Goal: Task Accomplishment & Management: Use online tool/utility

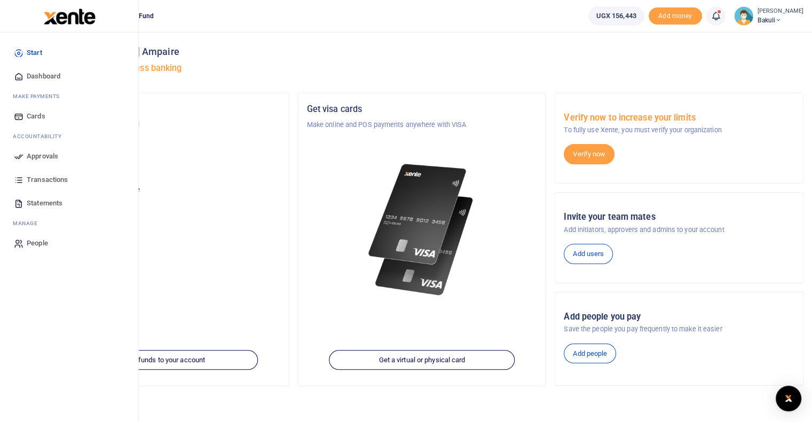
click at [18, 156] on icon at bounding box center [19, 157] width 10 height 10
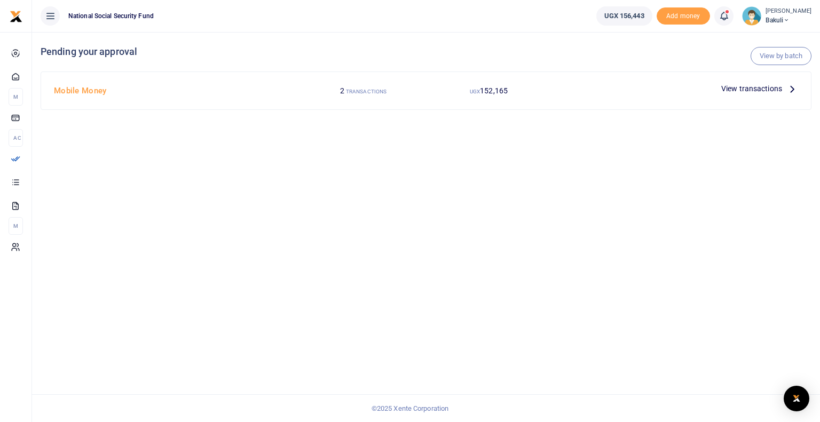
click at [758, 90] on span "View transactions" at bounding box center [751, 89] width 61 height 12
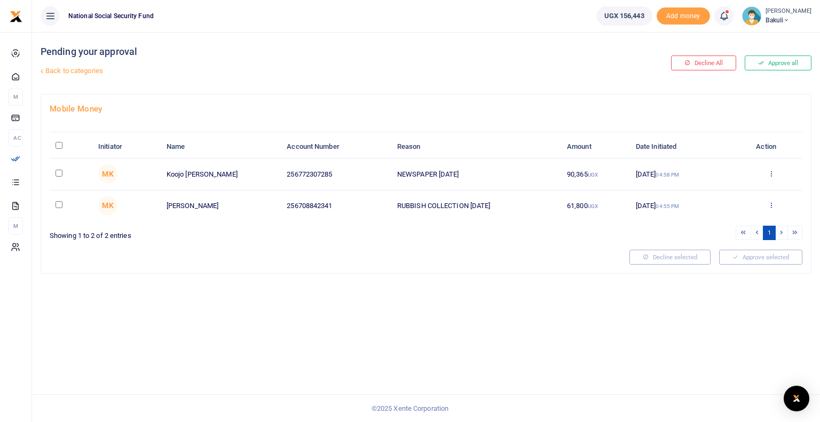
click at [771, 205] on icon at bounding box center [771, 204] width 7 height 7
click at [730, 221] on link "Approve" at bounding box center [732, 222] width 84 height 15
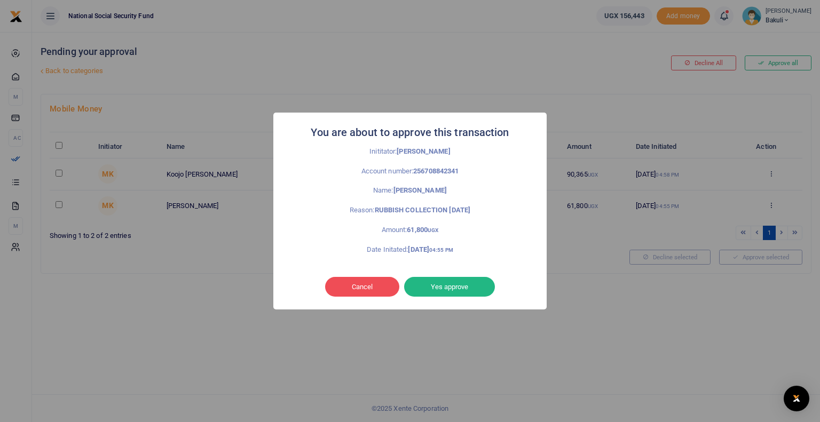
click button "Yes approve" at bounding box center [449, 287] width 91 height 20
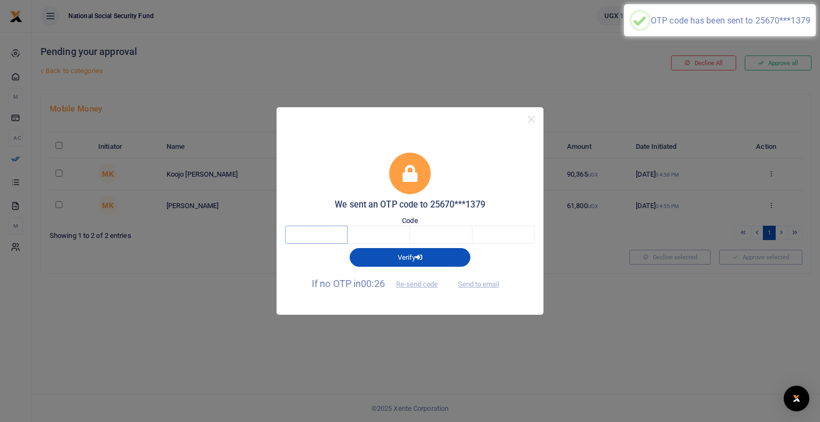
click at [329, 234] on input "text" at bounding box center [316, 235] width 62 height 18
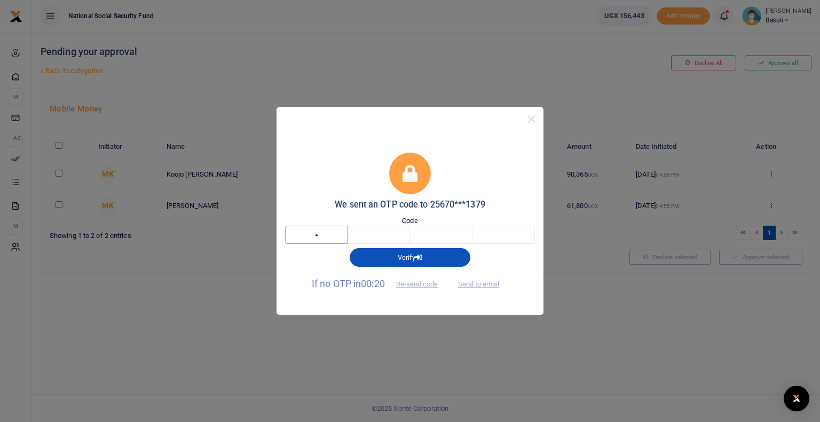
type input "3"
type input "0"
type input "1"
type input "2"
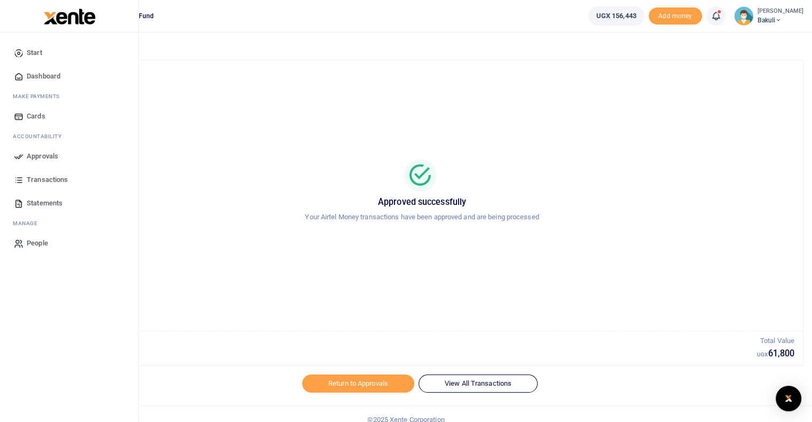
click at [17, 160] on icon at bounding box center [19, 157] width 10 height 10
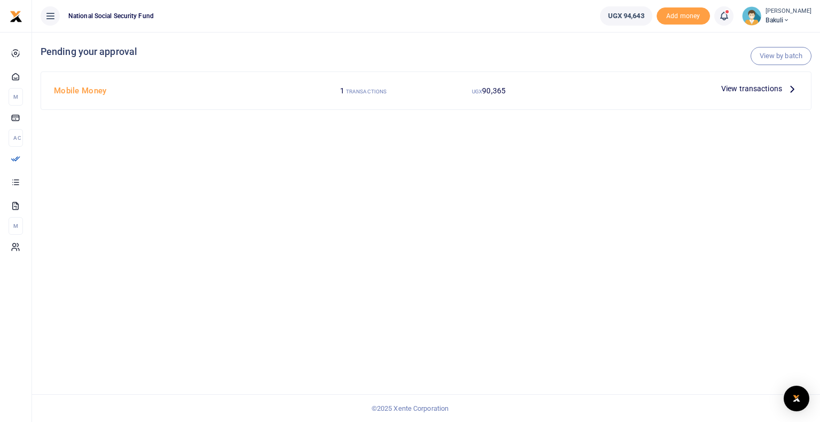
click at [757, 87] on span "View transactions" at bounding box center [751, 89] width 61 height 12
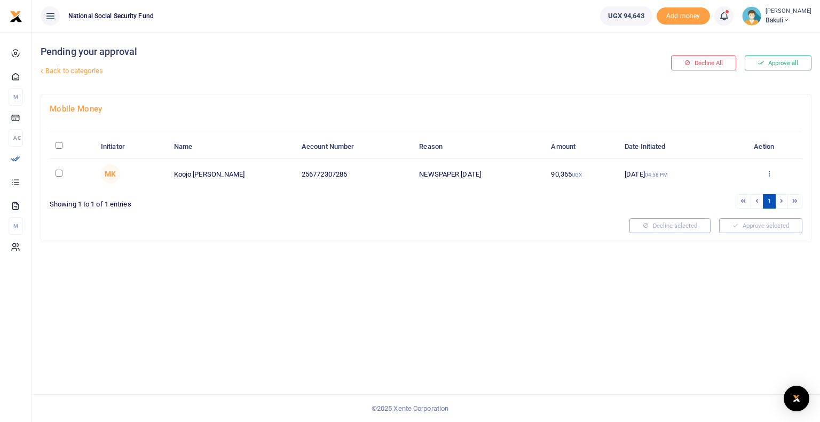
click at [769, 174] on icon at bounding box center [769, 173] width 7 height 7
click at [725, 191] on link "Approve" at bounding box center [730, 191] width 84 height 15
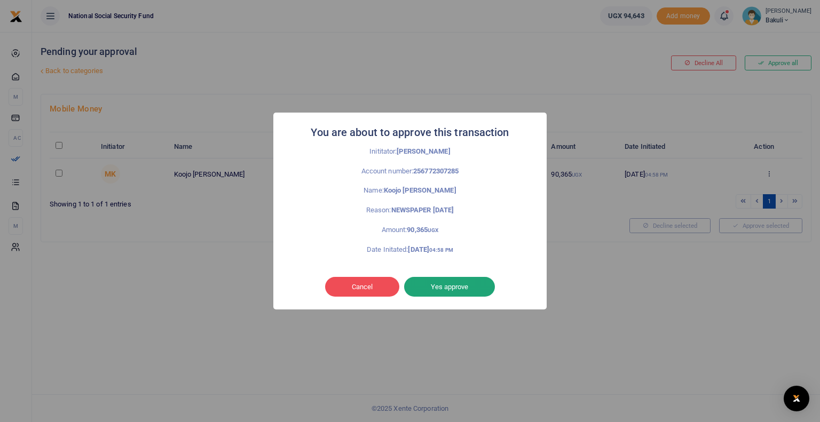
click at [453, 285] on button "Yes approve" at bounding box center [449, 287] width 91 height 20
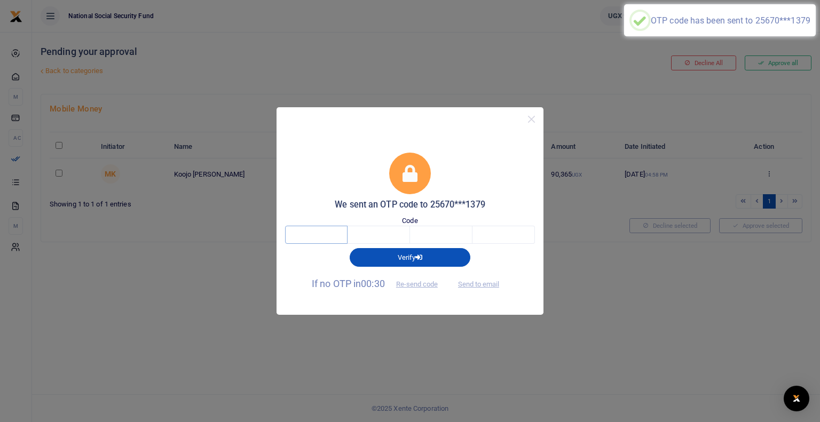
click at [307, 233] on input "text" at bounding box center [316, 235] width 62 height 18
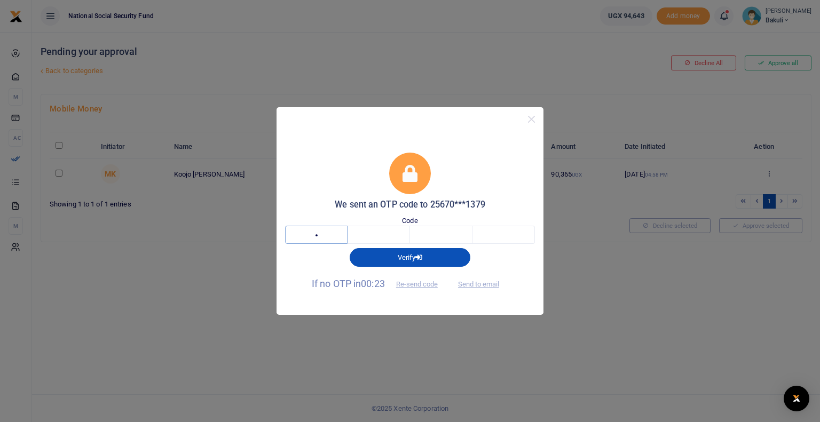
type input "8"
type input "3"
type input "4"
type input "0"
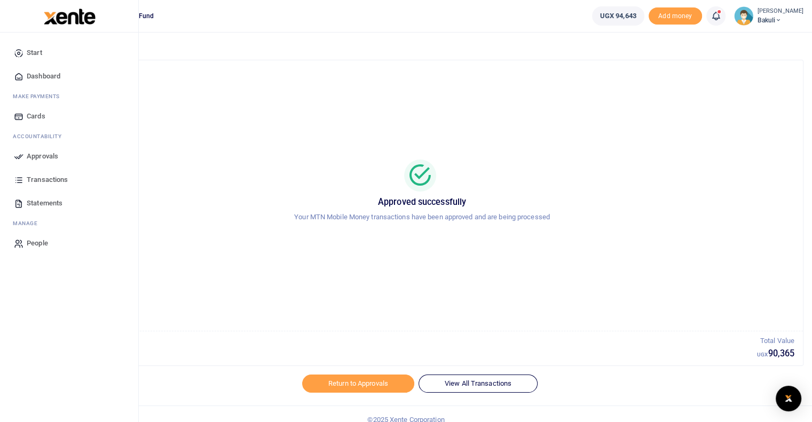
click at [27, 158] on span "Approvals" at bounding box center [43, 156] width 32 height 11
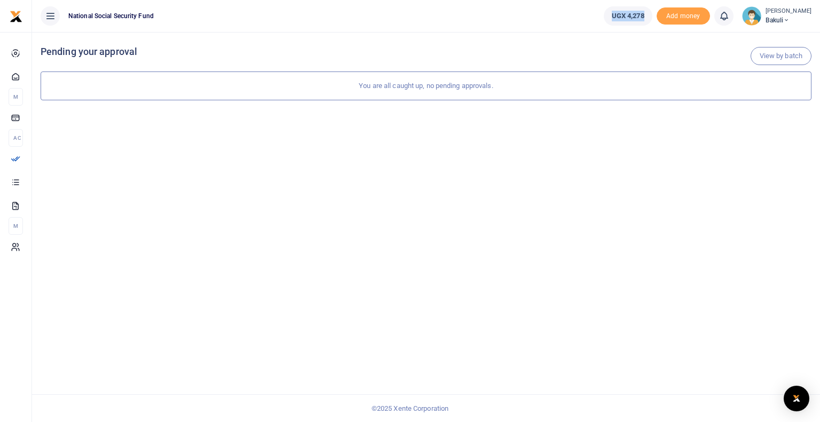
copy span "UGX 4,278"
drag, startPoint x: 654, startPoint y: 14, endPoint x: 617, endPoint y: 15, distance: 37.4
click at [617, 15] on link "UGX 4,278" at bounding box center [628, 15] width 49 height 19
